Goal: Find contact information: Find contact information

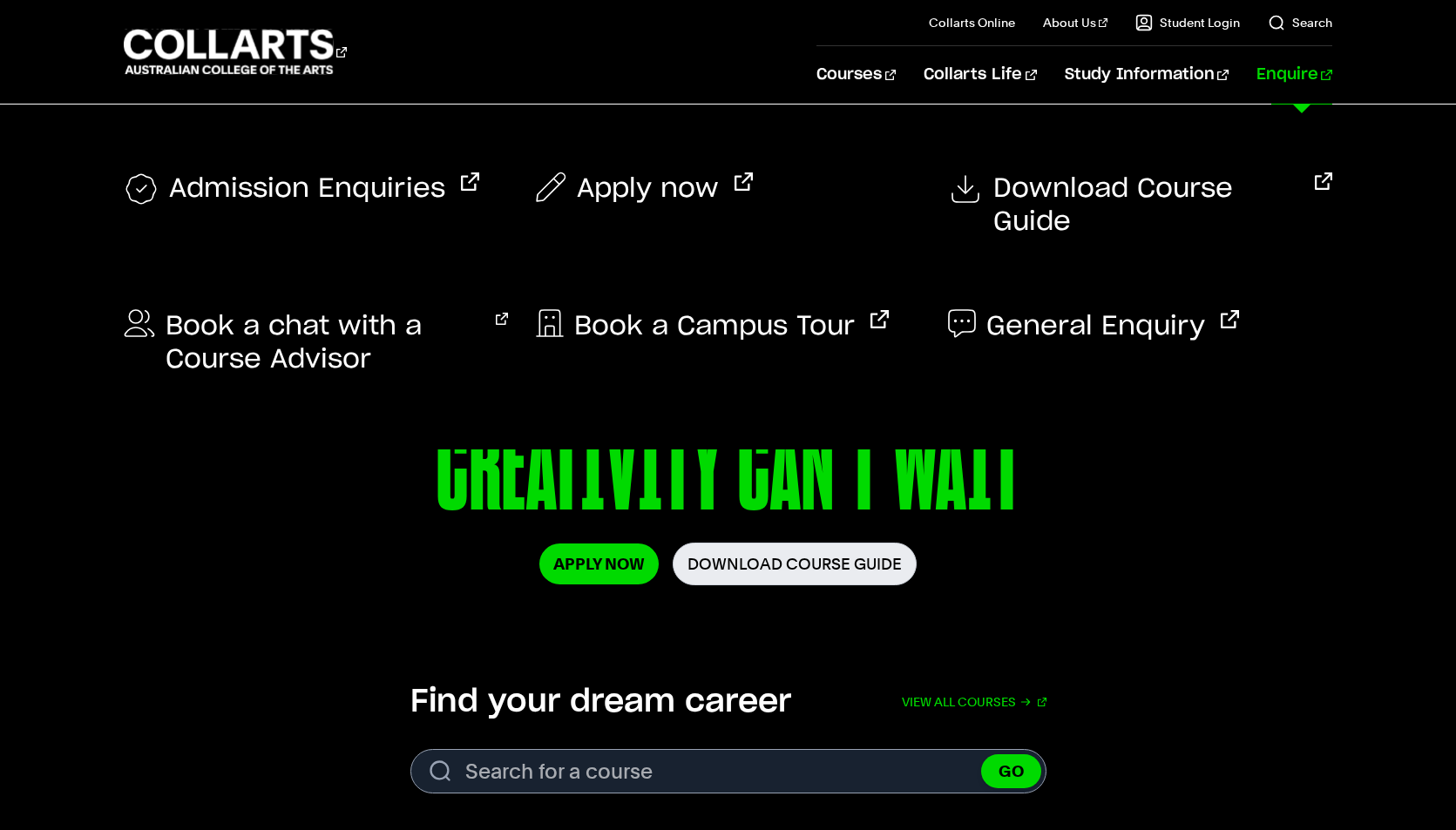
click at [1289, 80] on link "Enquire" at bounding box center [1295, 74] width 76 height 58
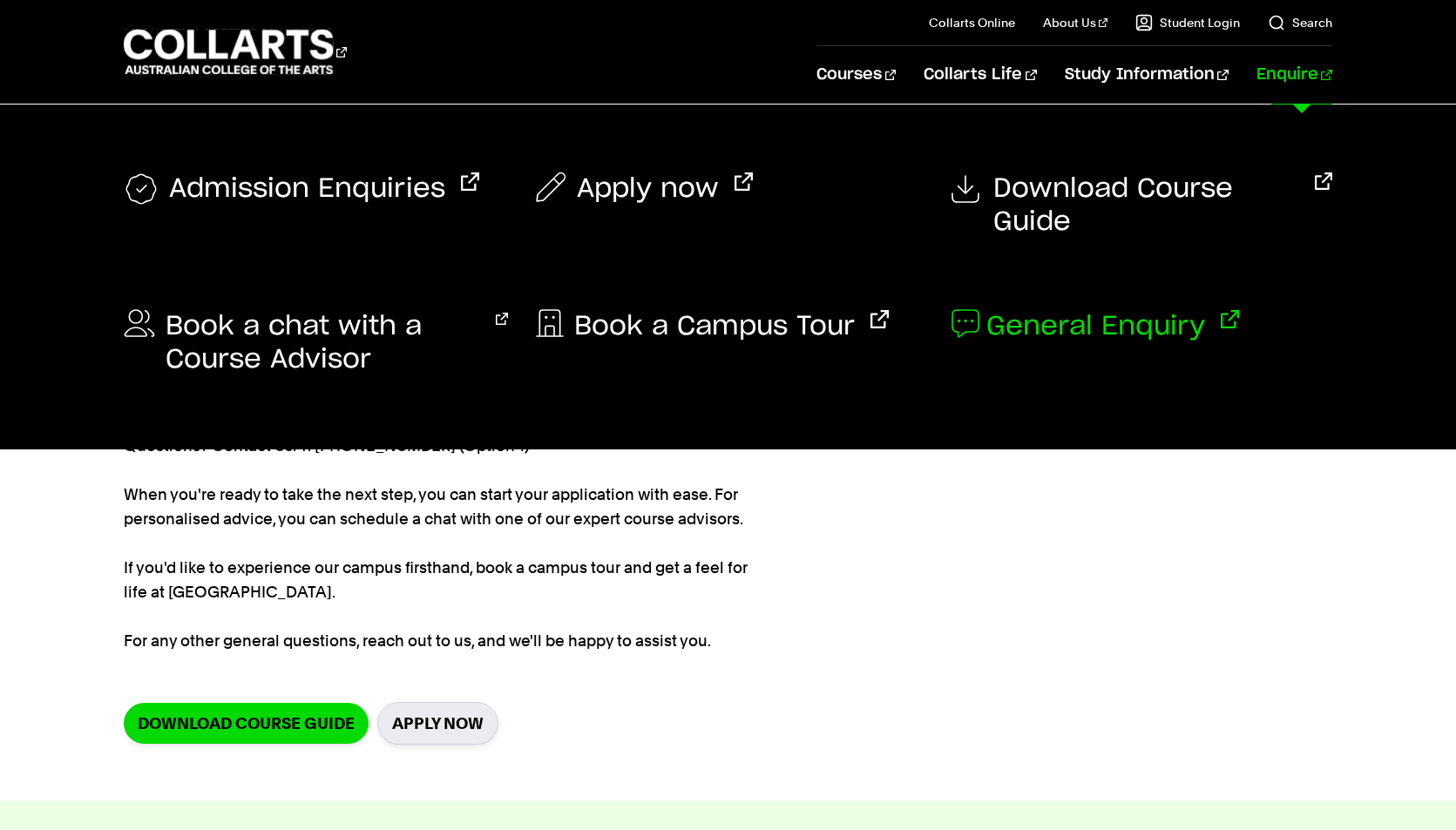
click at [1056, 310] on span "General Enquiry" at bounding box center [1095, 326] width 219 height 33
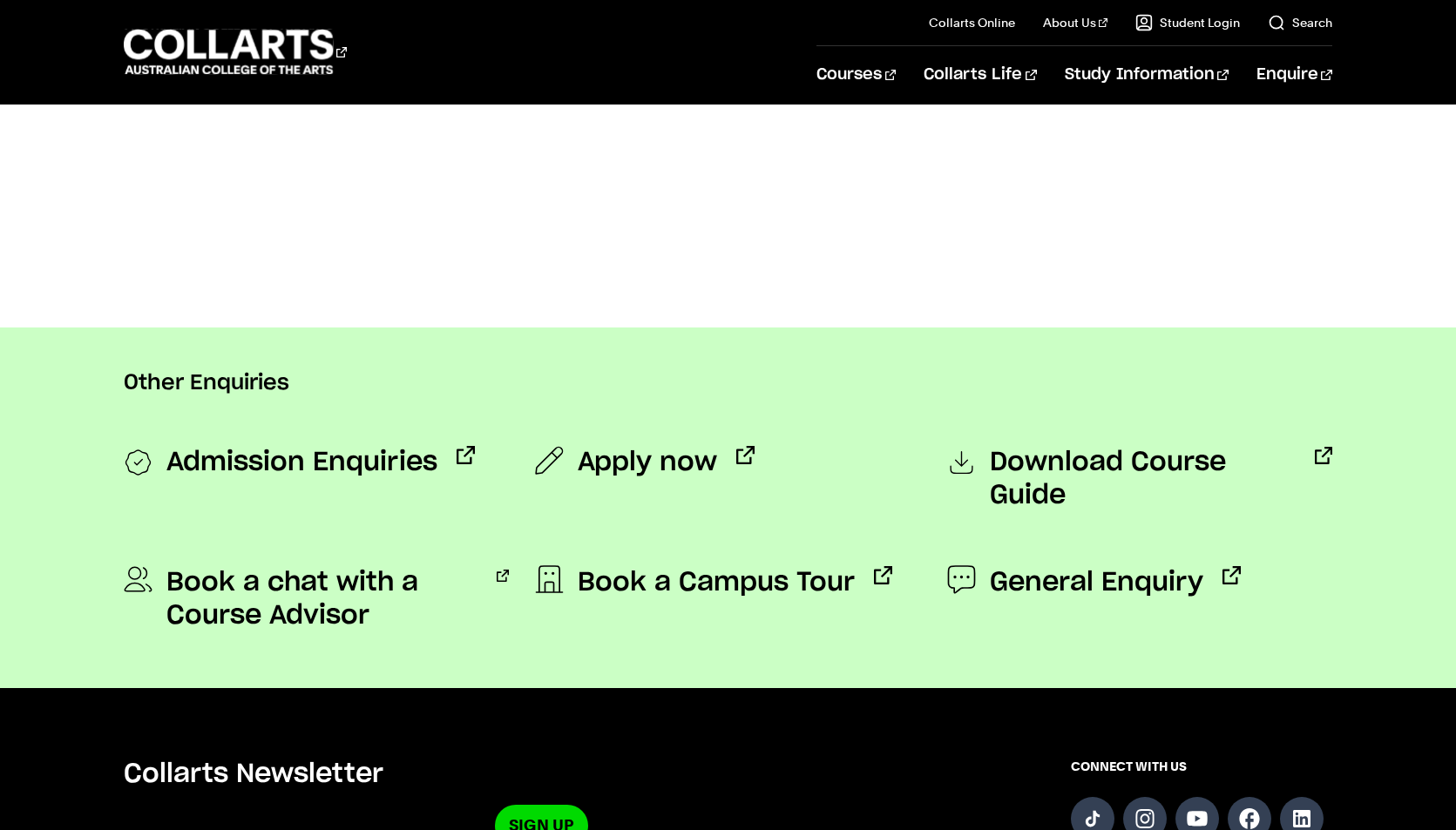
scroll to position [1307, 0]
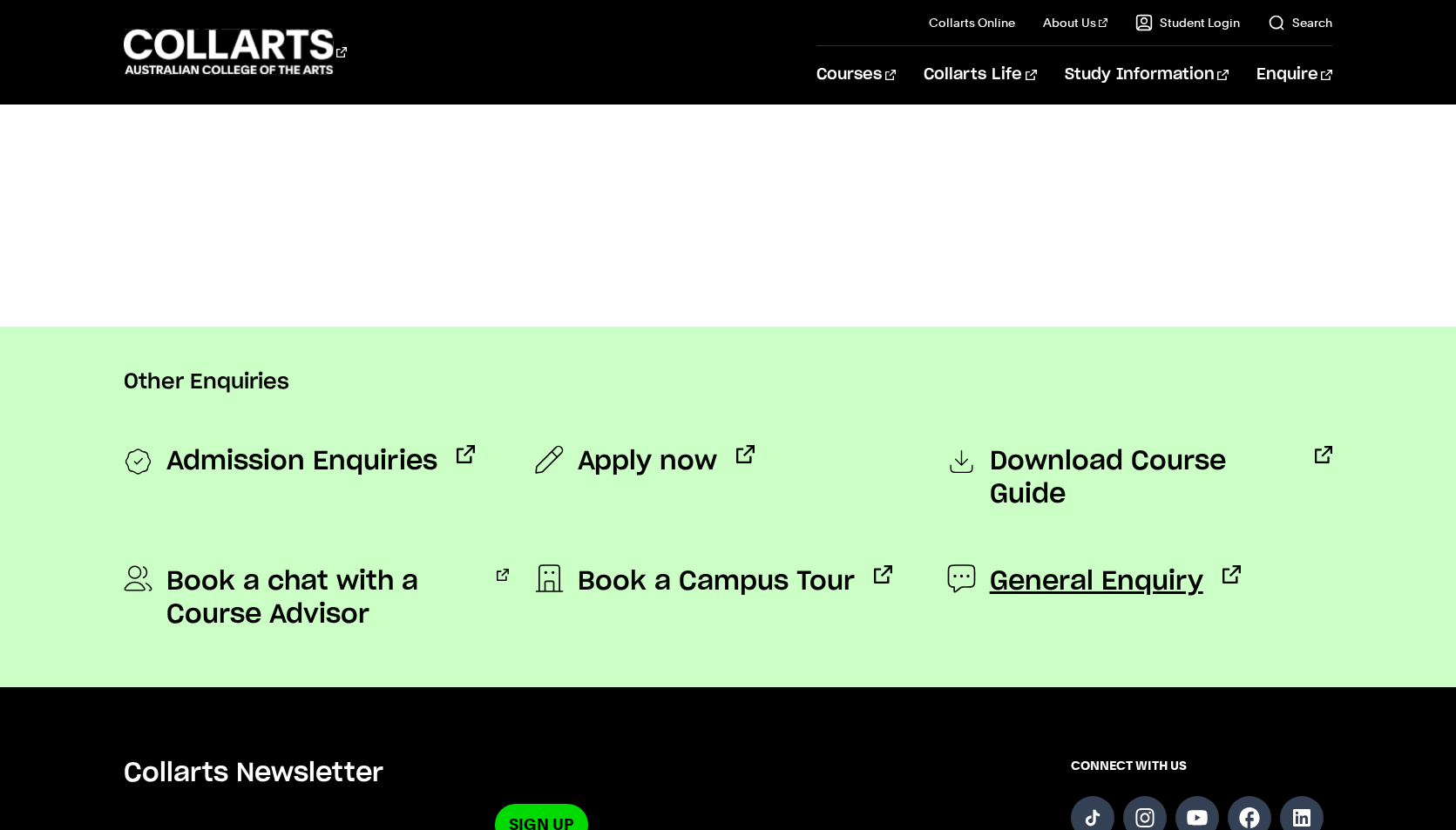
click at [1012, 565] on span "General Enquiry" at bounding box center [1096, 581] width 214 height 33
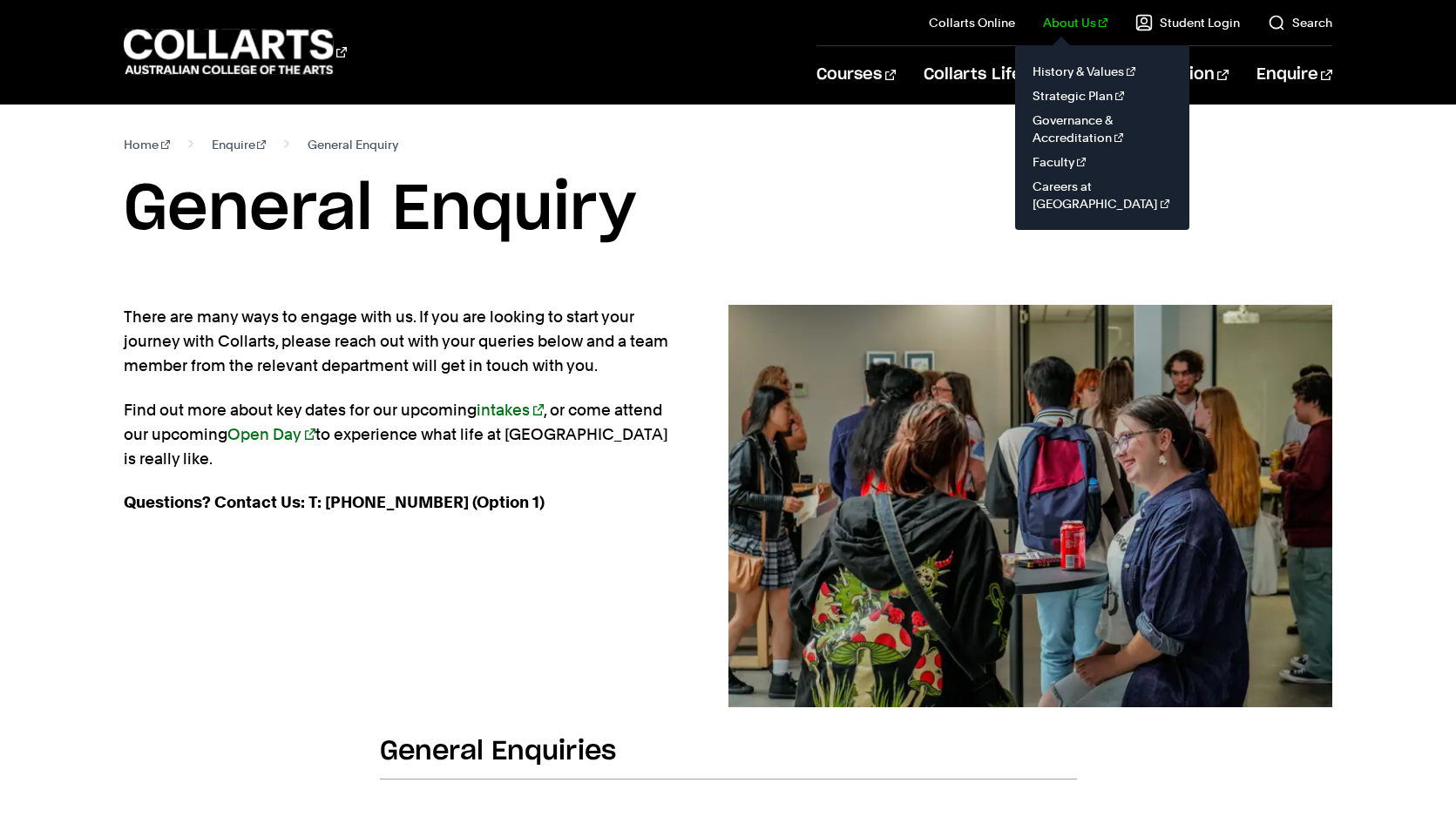
click at [1058, 21] on link "About Us" at bounding box center [1075, 23] width 65 height 18
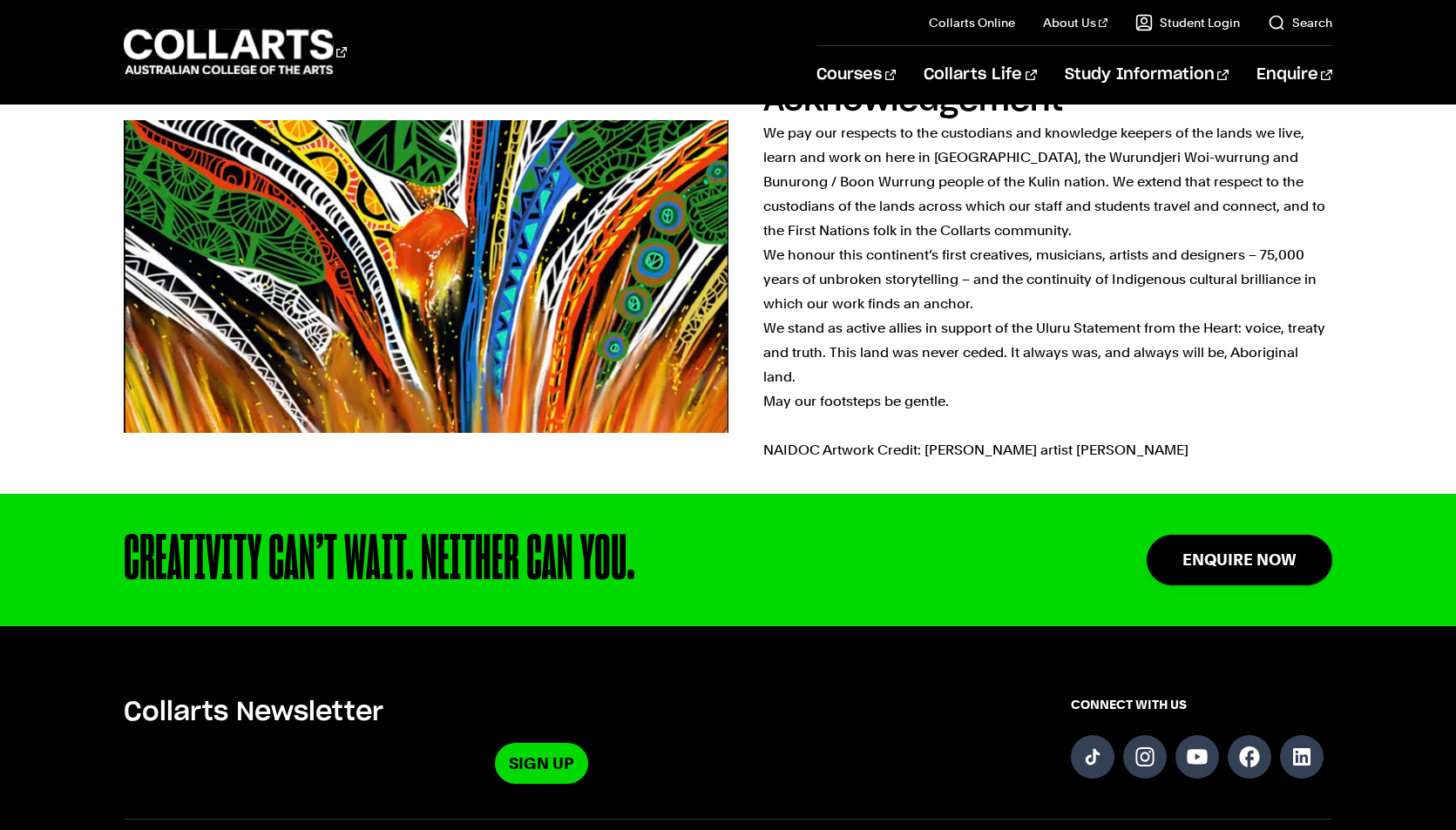
scroll to position [1010, 0]
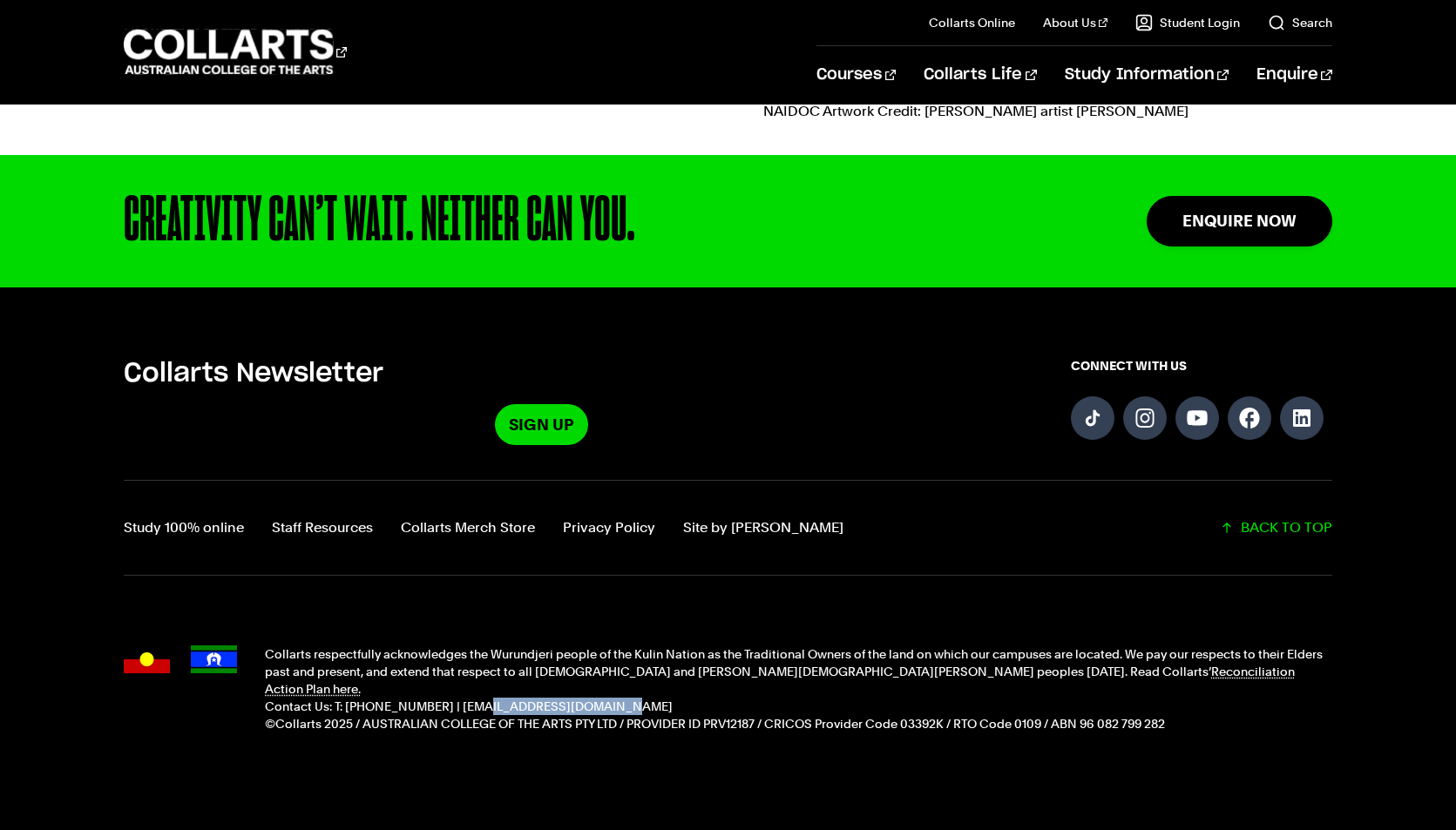
drag, startPoint x: 458, startPoint y: 667, endPoint x: 573, endPoint y: 661, distance: 115.2
click at [573, 698] on p "Contact Us: T: [PHONE_NUMBER] | [EMAIL_ADDRESS][DOMAIN_NAME]" at bounding box center [798, 707] width 1068 height 18
copy p "[EMAIL_ADDRESS][DOMAIN_NAME]"
